Goal: Transaction & Acquisition: Purchase product/service

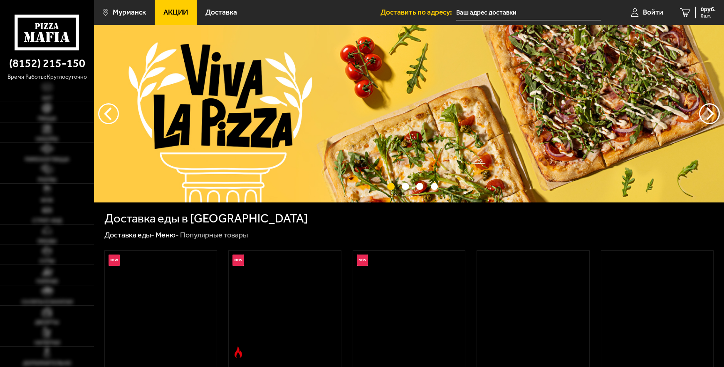
type input "[STREET_ADDRESS]"
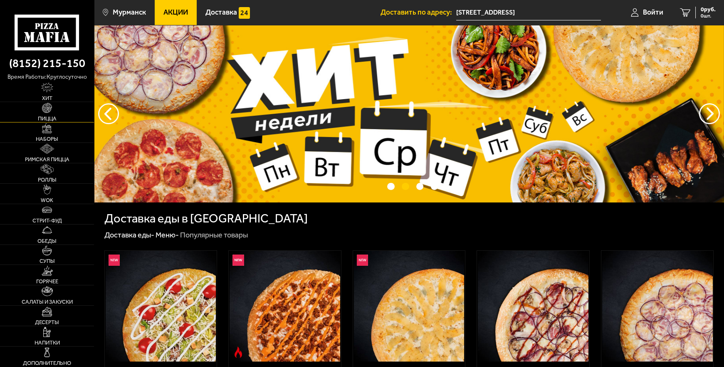
click at [66, 115] on link "Пицца" at bounding box center [47, 112] width 94 height 20
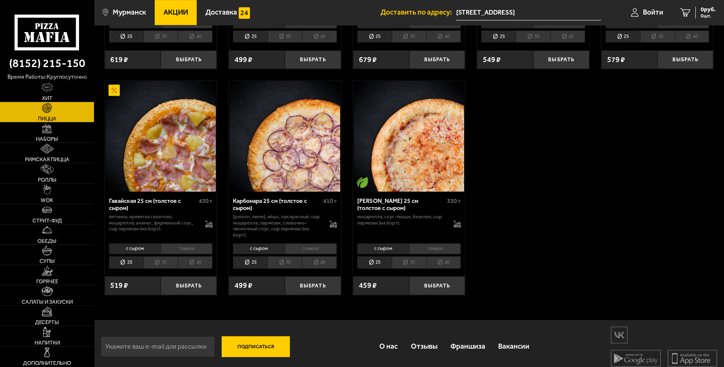
scroll to position [1248, 0]
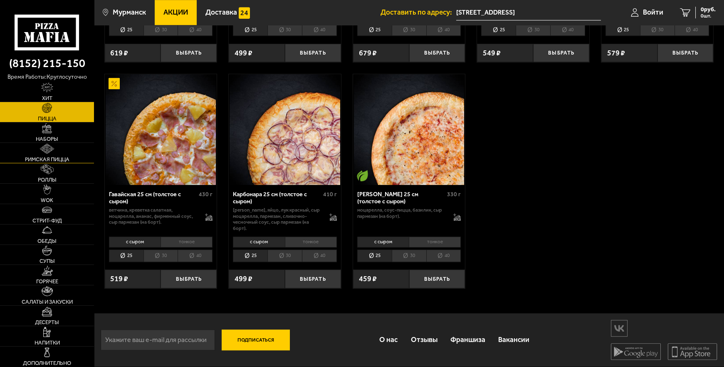
click at [67, 159] on span "Римская пицца" at bounding box center [47, 158] width 45 height 5
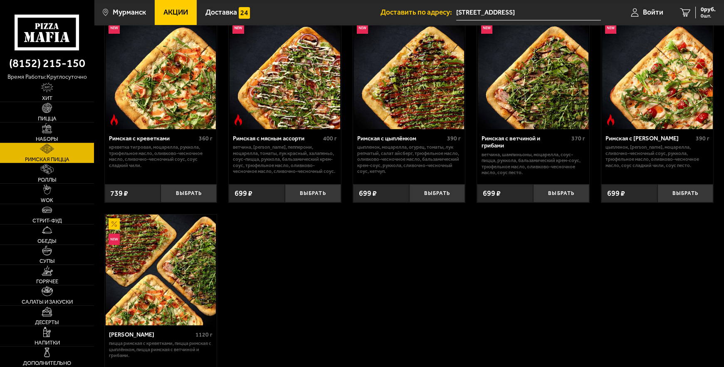
scroll to position [37, 0]
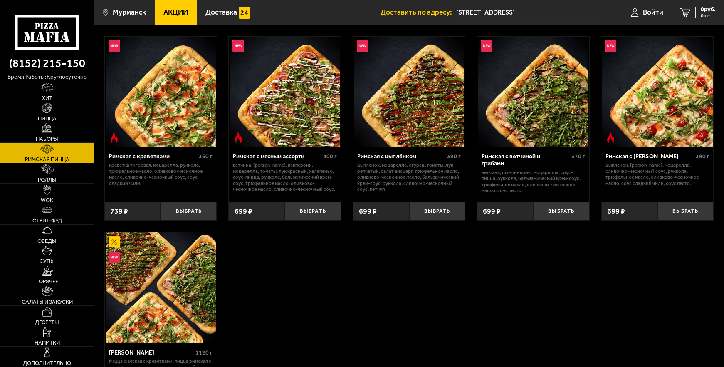
click at [398, 179] on p "цыпленок, моцарелла, огурец, томаты, лук репчатый, салат айсберг, трюфельное ма…" at bounding box center [409, 177] width 104 height 30
click at [416, 194] on div "Римская с цыплёнком 390 г цыпленок, моцарелла, огурец, томаты, лук репчатый, са…" at bounding box center [409, 171] width 112 height 49
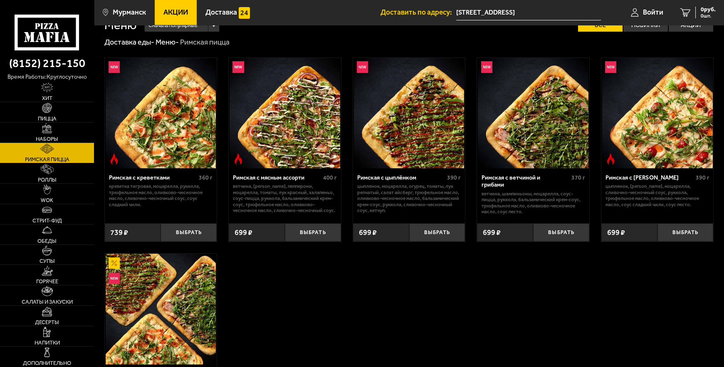
scroll to position [0, 0]
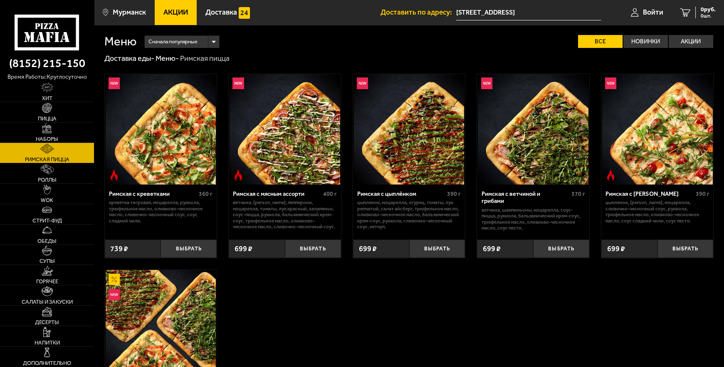
drag, startPoint x: 432, startPoint y: 204, endPoint x: 389, endPoint y: 221, distance: 46.1
click at [389, 221] on p "цыпленок, моцарелла, огурец, томаты, лук репчатый, салат айсберг, трюфельное ма…" at bounding box center [409, 214] width 104 height 30
drag, startPoint x: 391, startPoint y: 131, endPoint x: 374, endPoint y: 209, distance: 80.1
click at [374, 209] on p "цыпленок, моцарелла, огурец, томаты, лук репчатый, салат айсберг, трюфельное ма…" at bounding box center [409, 214] width 104 height 30
